Goal: Task Accomplishment & Management: Use online tool/utility

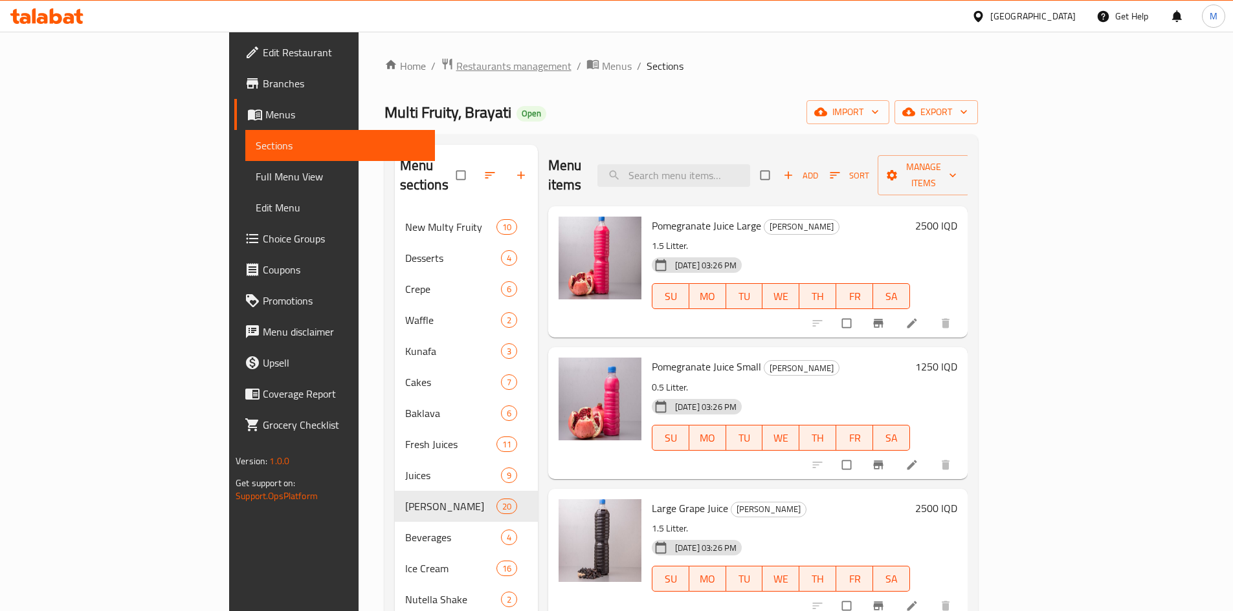
click at [456, 66] on span "Restaurants management" at bounding box center [513, 66] width 115 height 16
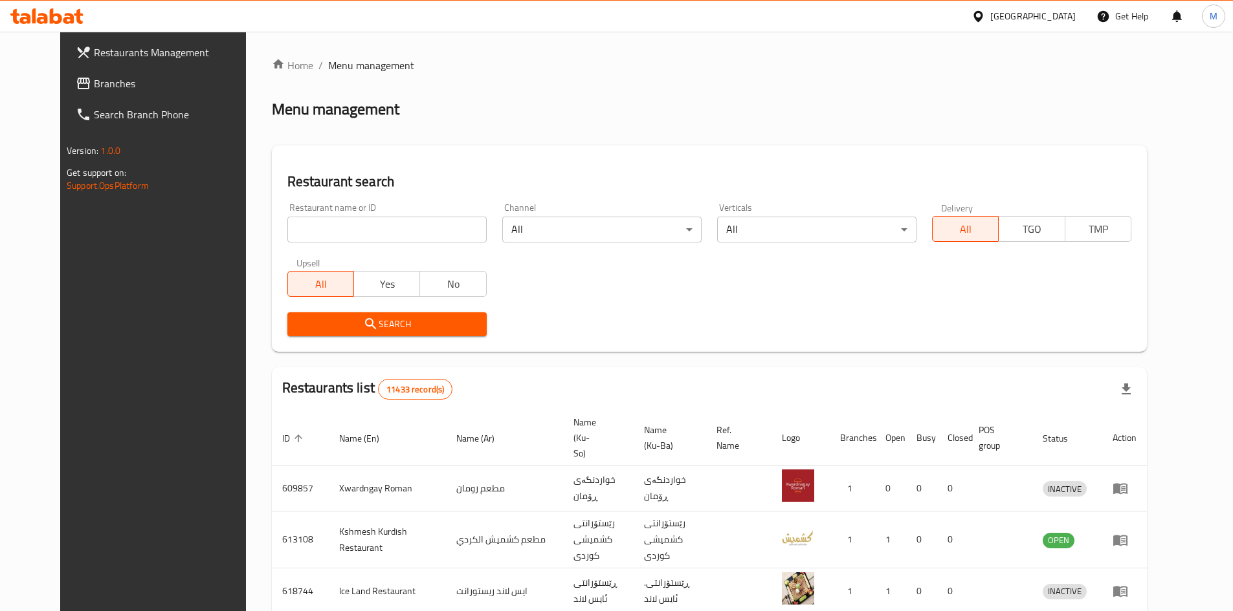
click at [355, 225] on input "search" at bounding box center [386, 230] width 199 height 26
type input "[PERSON_NAME]"
click button "Search" at bounding box center [386, 325] width 199 height 24
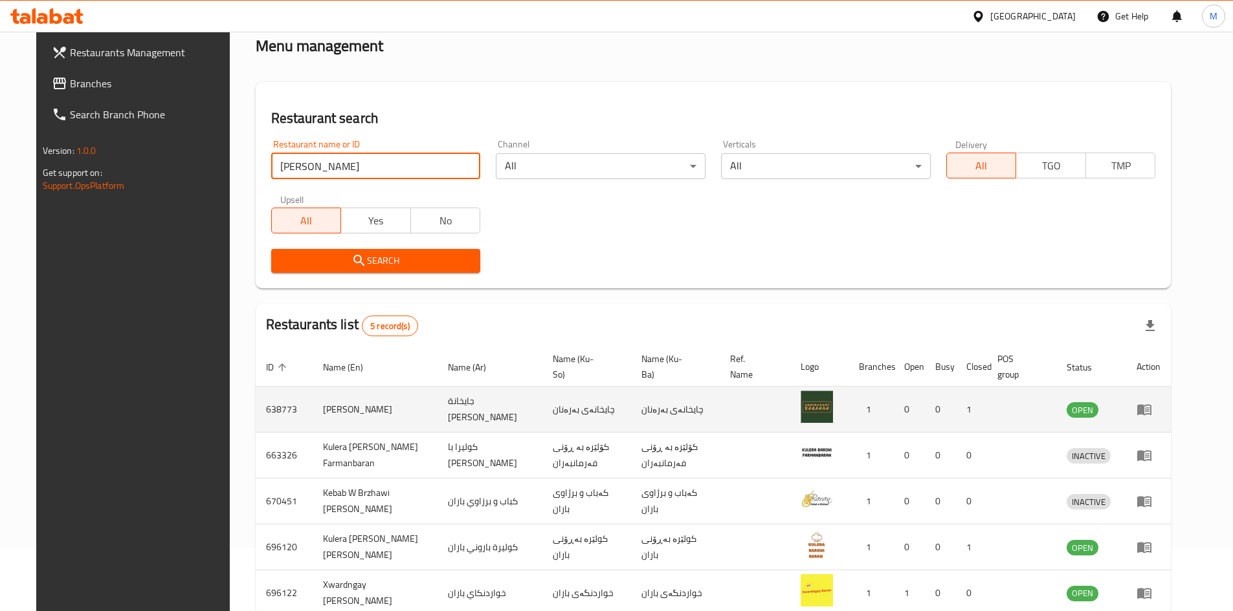
scroll to position [138, 0]
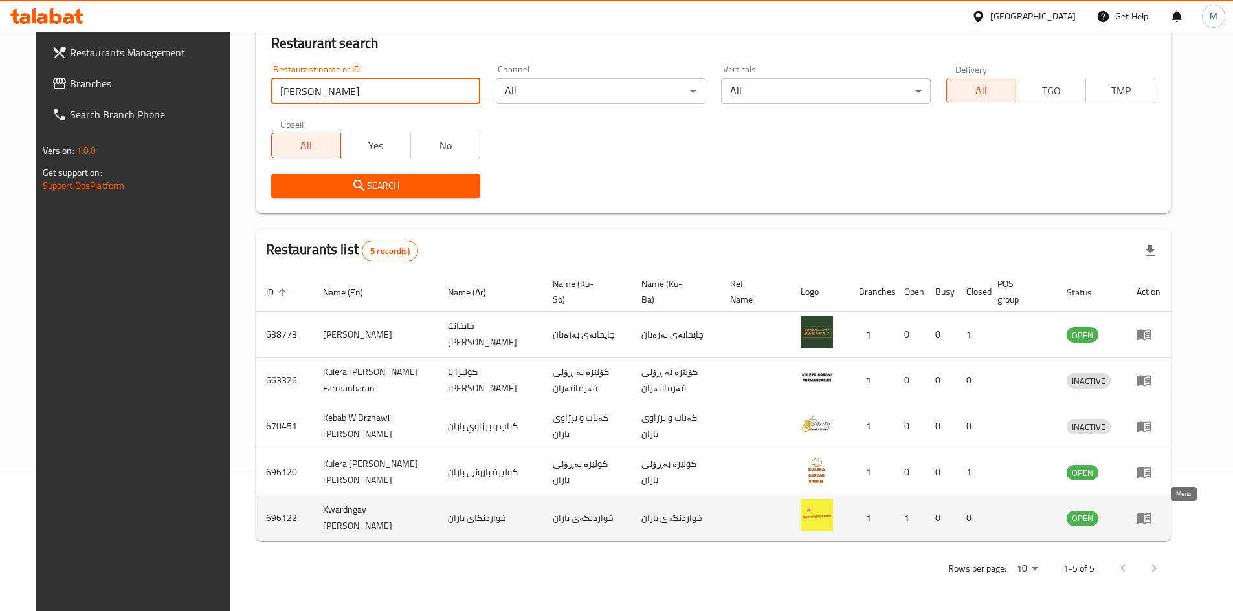
click at [1151, 523] on icon "enhanced table" at bounding box center [1144, 519] width 14 height 11
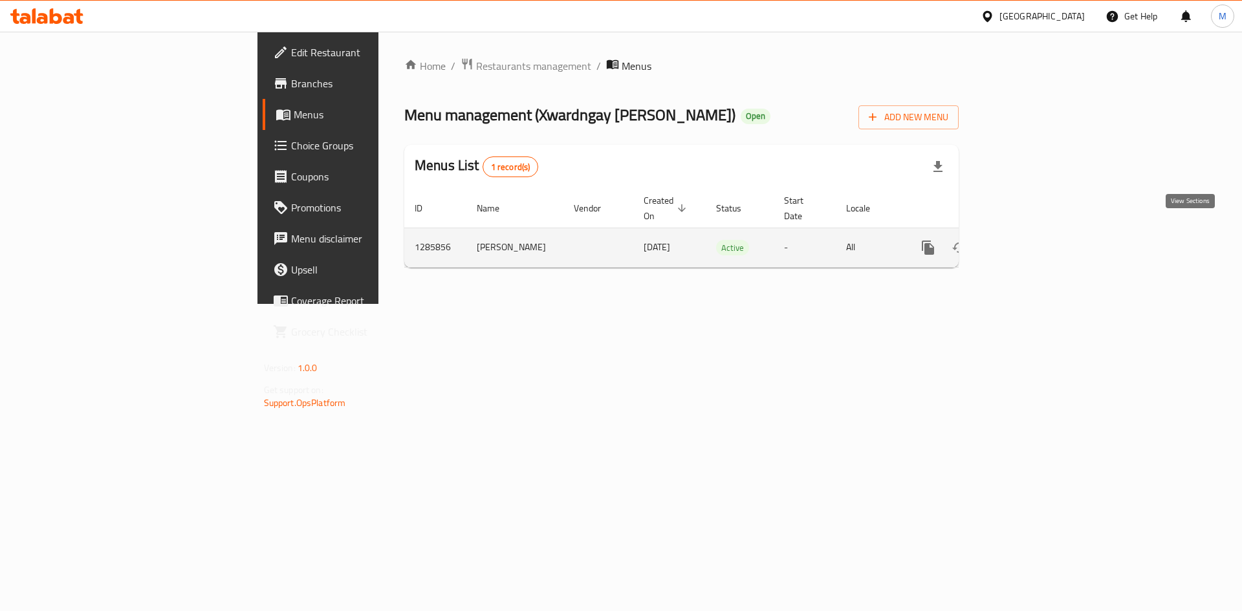
click at [1029, 240] on icon "enhanced table" at bounding box center [1022, 248] width 16 height 16
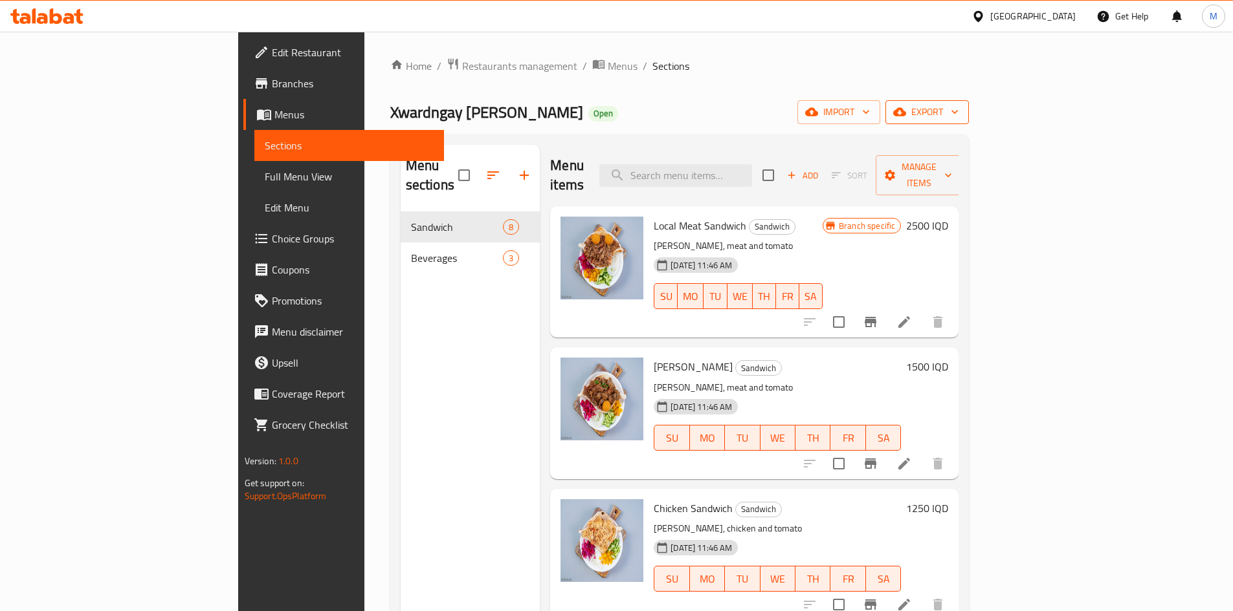
click at [958, 112] on span "export" at bounding box center [927, 112] width 63 height 16
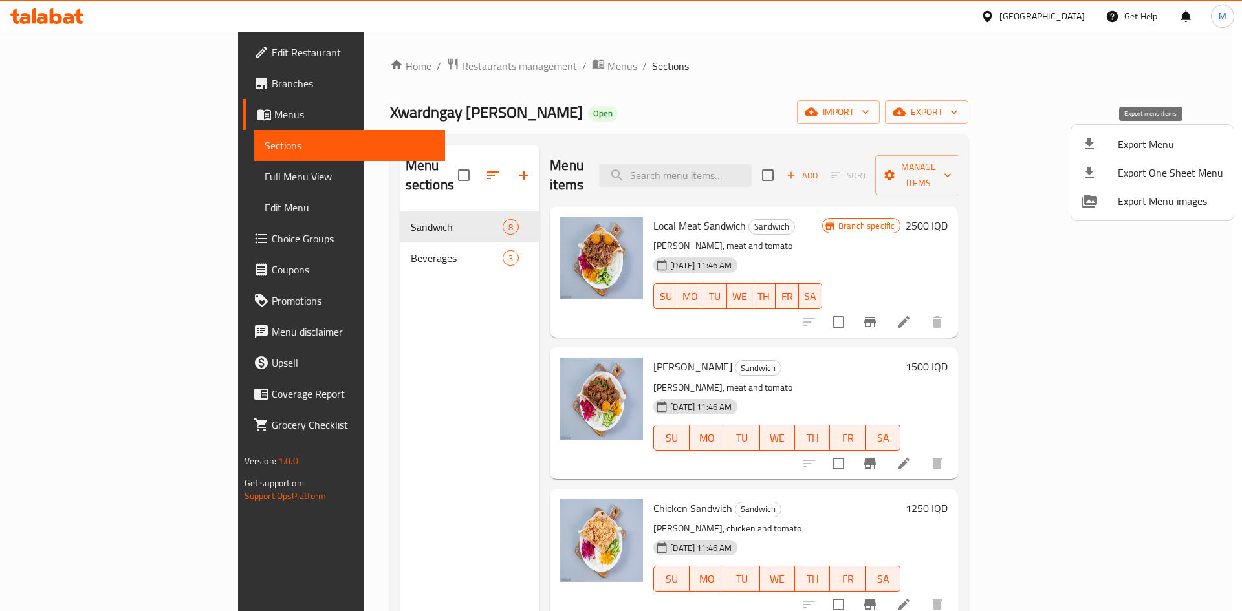
click at [1145, 148] on span "Export Menu" at bounding box center [1170, 145] width 105 height 16
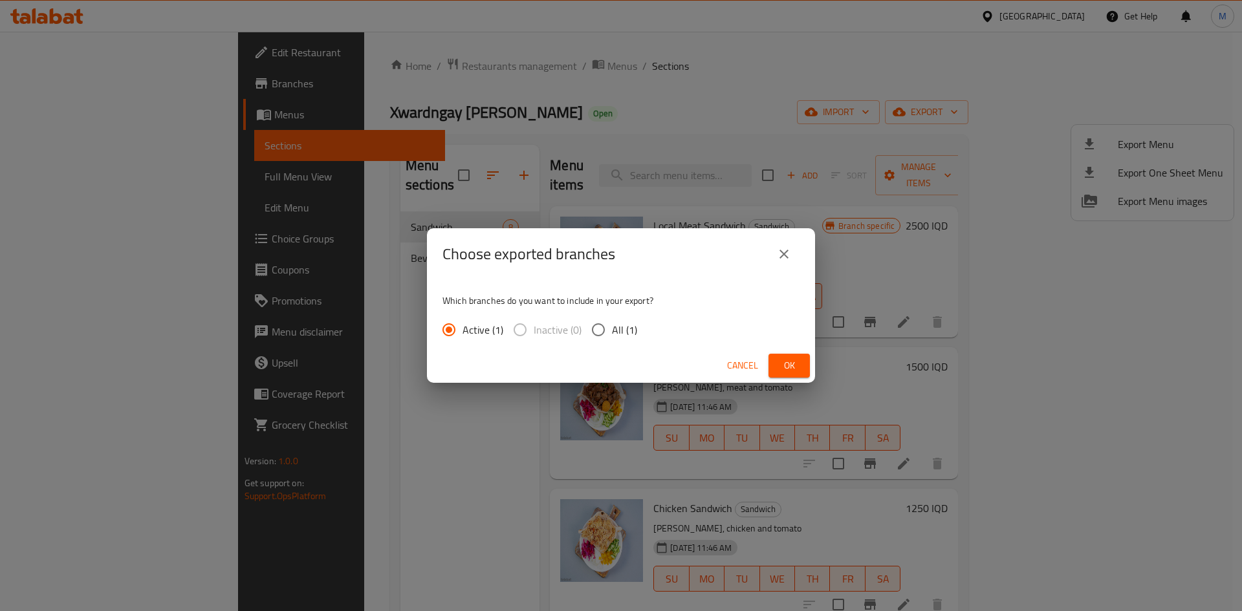
click at [603, 329] on input "All (1)" at bounding box center [598, 329] width 27 height 27
radio input "true"
click at [795, 368] on span "Ok" at bounding box center [789, 366] width 21 height 16
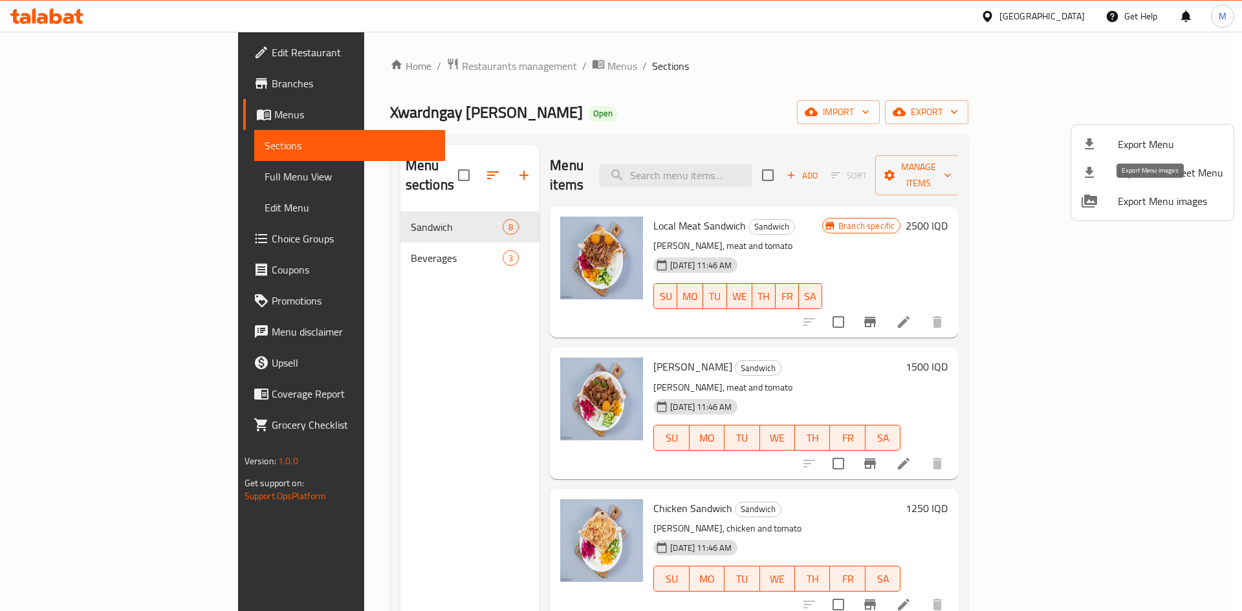
click at [1154, 200] on span "Export Menu images" at bounding box center [1170, 201] width 105 height 16
click at [1212, 261] on div at bounding box center [621, 305] width 1242 height 611
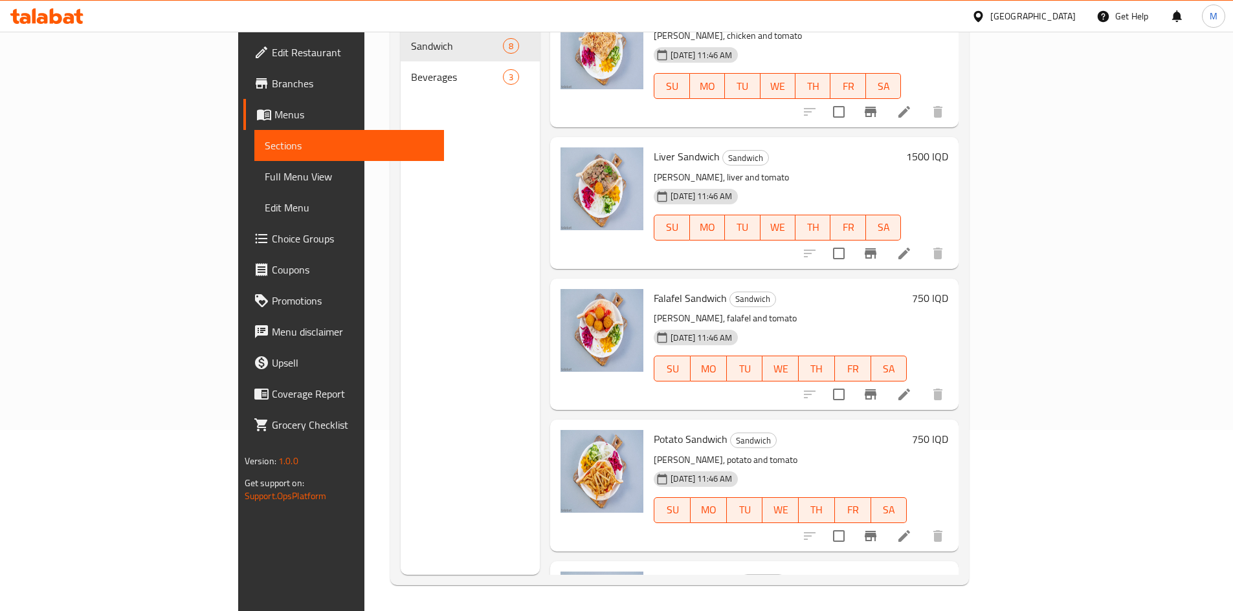
scroll to position [533, 0]
